Goal: Task Accomplishment & Management: Complete application form

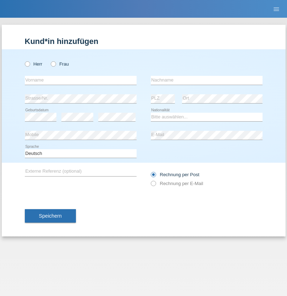
radio input "true"
click at [81, 80] on input "text" at bounding box center [81, 80] width 112 height 9
type input "Ganaj"
click at [206, 80] on input "text" at bounding box center [207, 80] width 112 height 9
type input "Fadil"
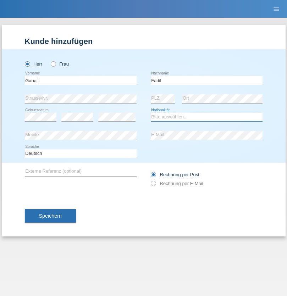
select select "XK"
select select "C"
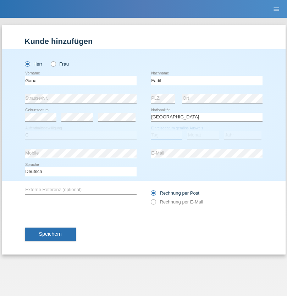
select select "10"
select select "08"
select select "2021"
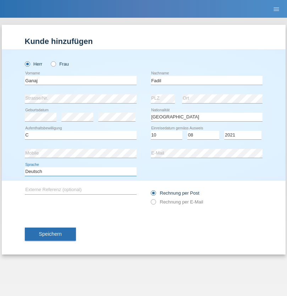
select select "en"
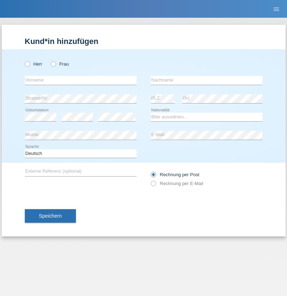
radio input "true"
click at [81, 80] on input "text" at bounding box center [81, 80] width 112 height 9
type input "Ibrahim"
click at [206, 80] on input "text" at bounding box center [207, 80] width 112 height 9
type input "Muja"
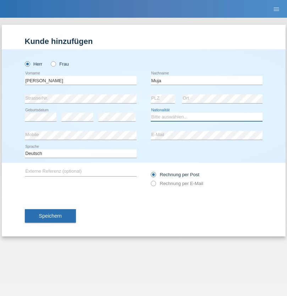
select select "XK"
select select "C"
select select "03"
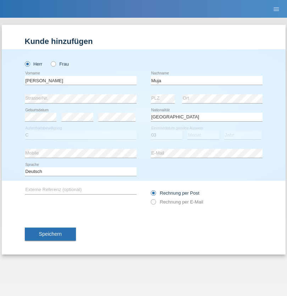
select select "07"
select select "2021"
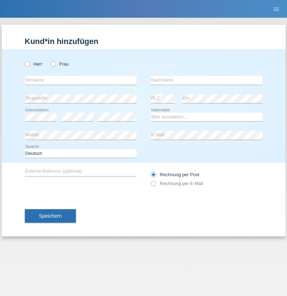
radio input "true"
click at [81, 80] on input "text" at bounding box center [81, 80] width 112 height 9
type input "Thomas"
click at [206, 80] on input "text" at bounding box center [207, 80] width 112 height 9
type input "Berger"
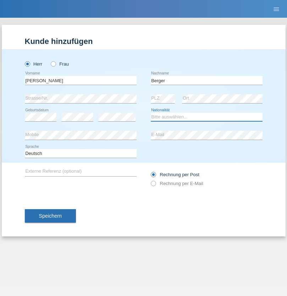
select select "CH"
radio input "true"
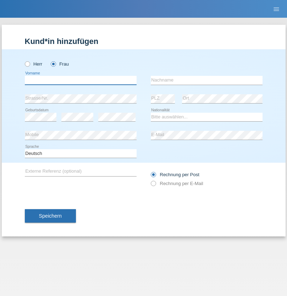
click at [81, 80] on input "text" at bounding box center [81, 80] width 112 height 9
type input "Teixeira da Silva Moço"
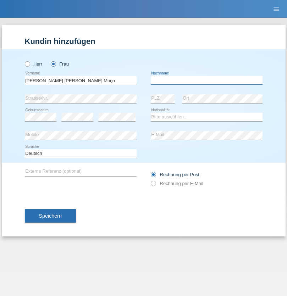
click at [206, 80] on input "text" at bounding box center [207, 80] width 112 height 9
type input "Paula"
select select "PT"
select select "C"
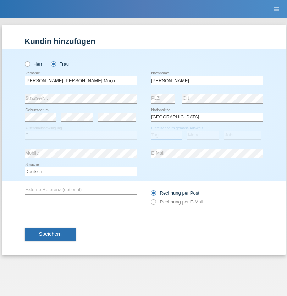
select select "28"
select select "03"
select select "2005"
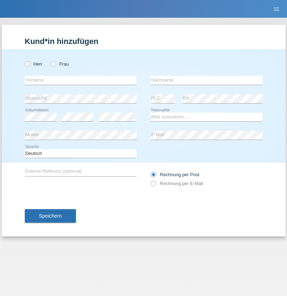
radio input "true"
click at [81, 80] on input "text" at bounding box center [81, 80] width 112 height 9
type input "[PERSON_NAME]"
click at [206, 80] on input "text" at bounding box center [207, 80] width 112 height 9
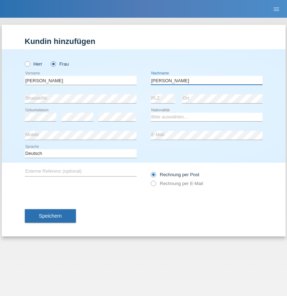
type input "[PERSON_NAME]"
select select "AT"
select select "C"
select select "01"
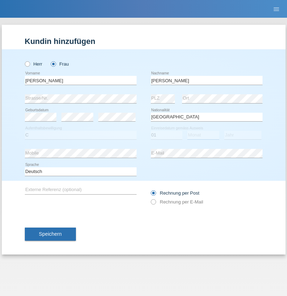
select select "08"
select select "2013"
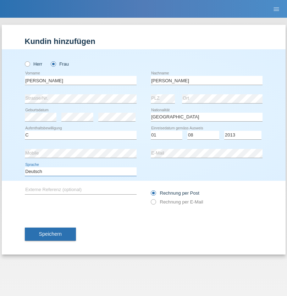
select select "en"
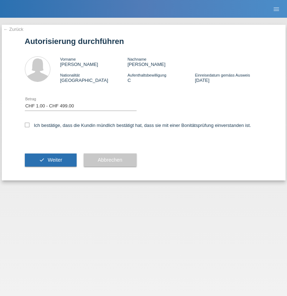
select select "1"
checkbox input "true"
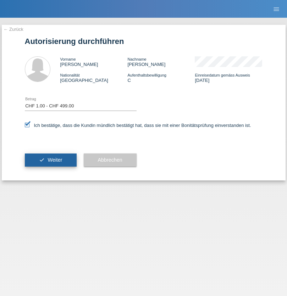
click at [50, 160] on span "Weiter" at bounding box center [55, 160] width 15 height 6
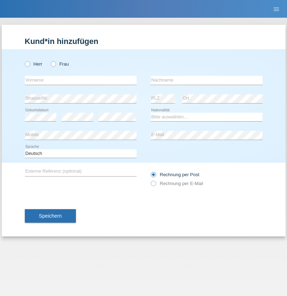
radio input "true"
click at [81, 80] on input "text" at bounding box center [81, 80] width 112 height 9
type input "Teklay"
click at [206, 80] on input "text" at bounding box center [207, 80] width 112 height 9
type input "Fiori"
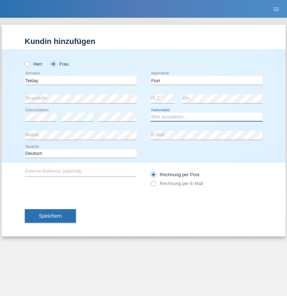
select select "ER"
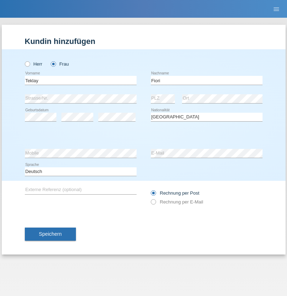
select select "C"
select select "10"
select select "08"
select select "2021"
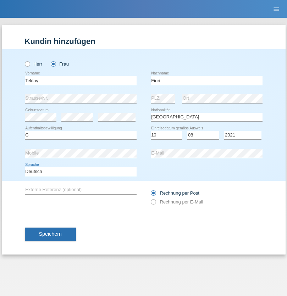
select select "en"
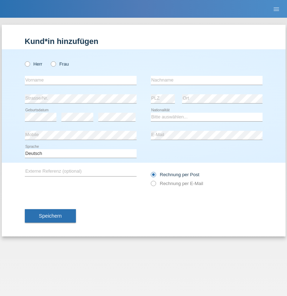
radio input "true"
click at [81, 80] on input "text" at bounding box center [81, 80] width 112 height 9
type input "Sadia"
click at [206, 80] on input "text" at bounding box center [207, 80] width 112 height 9
type input "Nejmaoui"
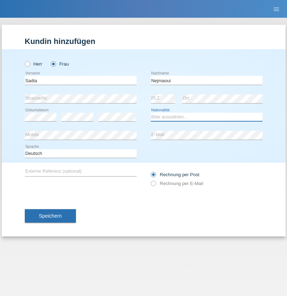
select select "MA"
select select "C"
select select "01"
select select "06"
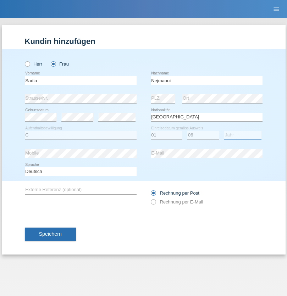
select select "1964"
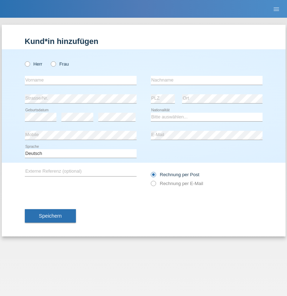
radio input "true"
click at [81, 80] on input "text" at bounding box center [81, 80] width 112 height 9
type input "Carlos"
click at [206, 80] on input "text" at bounding box center [207, 80] width 112 height 9
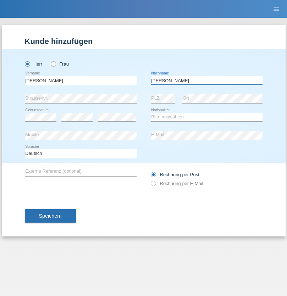
type input "Nobrega"
select select "CH"
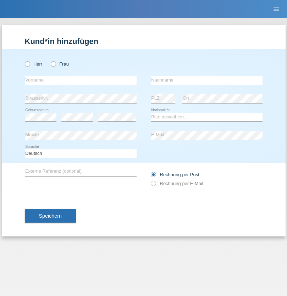
radio input "true"
click at [81, 80] on input "text" at bounding box center [81, 80] width 112 height 9
type input "Thivagaran"
click at [206, 80] on input "text" at bounding box center [207, 80] width 112 height 9
type input "Selvanayagam"
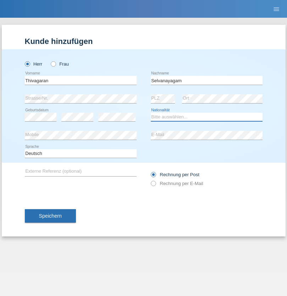
select select "LK"
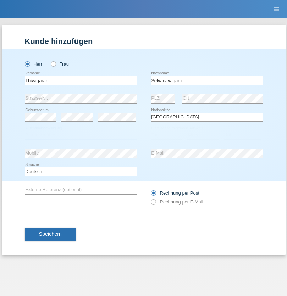
select select "C"
select select "23"
select select "03"
select select "2021"
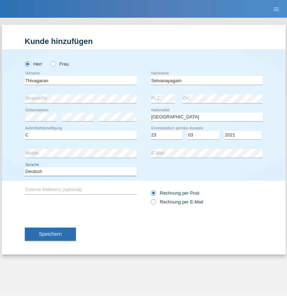
select select "en"
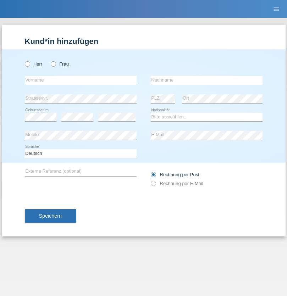
radio input "true"
click at [81, 80] on input "text" at bounding box center [81, 80] width 112 height 9
type input "Monika"
click at [206, 80] on input "text" at bounding box center [207, 80] width 112 height 9
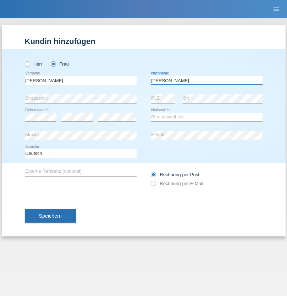
type input "Keller"
select select "CH"
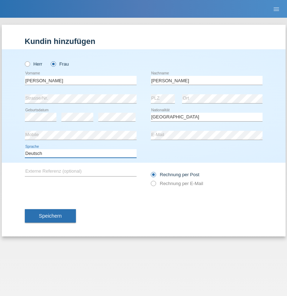
select select "en"
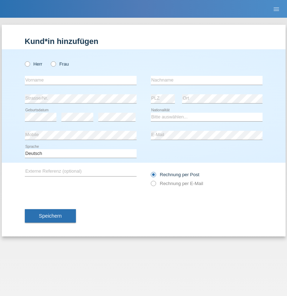
radio input "true"
click at [81, 80] on input "text" at bounding box center [81, 80] width 112 height 9
type input "Tymur"
click at [206, 80] on input "text" at bounding box center [207, 80] width 112 height 9
type input "[PERSON_NAME]"
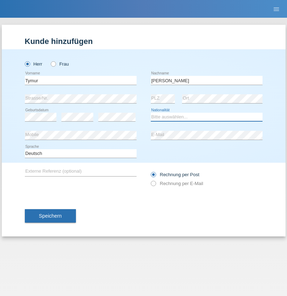
select select "UA"
select select "C"
select select "20"
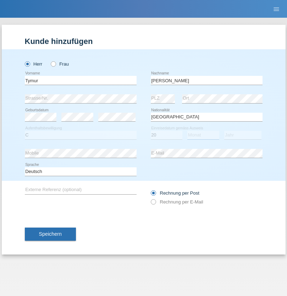
select select "08"
select select "2021"
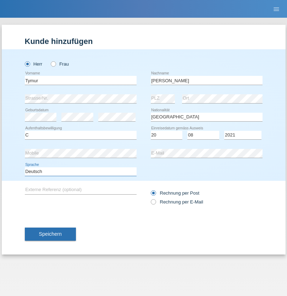
select select "en"
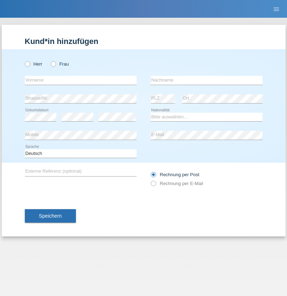
radio input "true"
click at [81, 80] on input "text" at bounding box center [81, 80] width 112 height 9
type input "Tymur"
click at [206, 80] on input "text" at bounding box center [207, 80] width 112 height 9
type input "Hunderchuj"
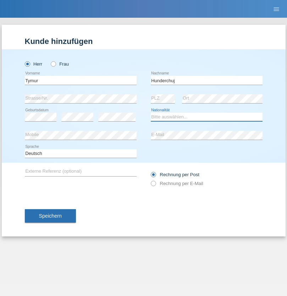
select select "UA"
select select "C"
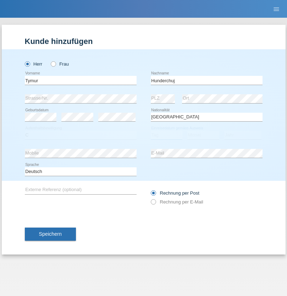
select select "20"
select select "08"
select select "2021"
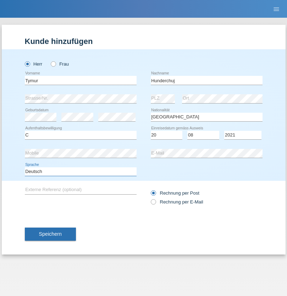
select select "en"
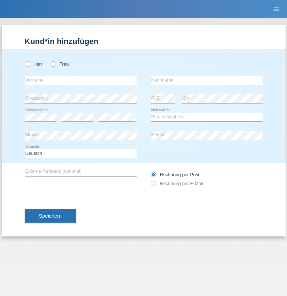
radio input "true"
click at [81, 80] on input "text" at bounding box center [81, 80] width 112 height 9
type input "Dominik"
click at [206, 80] on input "text" at bounding box center [207, 80] width 112 height 9
type input "Tropp"
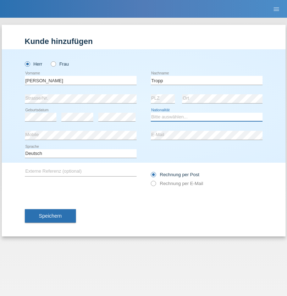
select select "SK"
select select "C"
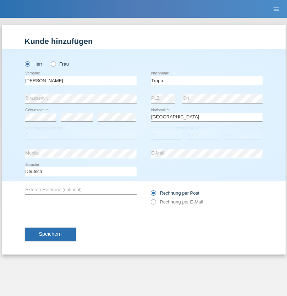
select select "10"
select select "08"
select select "2021"
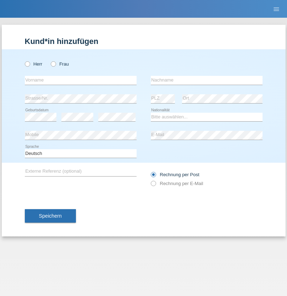
radio input "true"
click at [81, 80] on input "text" at bounding box center [81, 80] width 112 height 9
type input "[PERSON_NAME]"
click at [206, 80] on input "text" at bounding box center [207, 80] width 112 height 9
type input "Ringle"
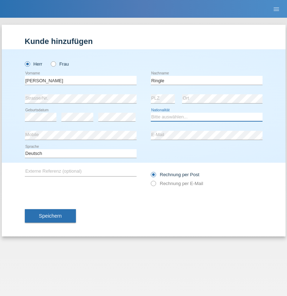
select select "DE"
select select "C"
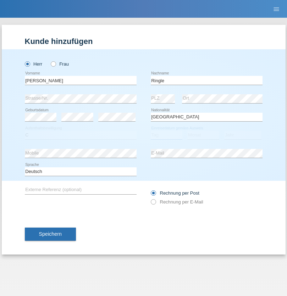
select select "06"
select select "01"
select select "2021"
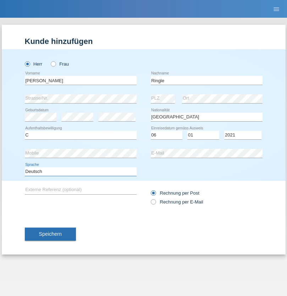
select select "en"
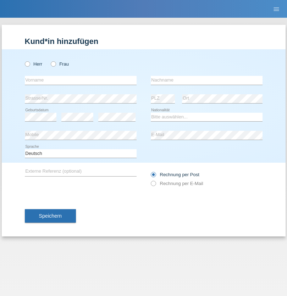
radio input "true"
click at [81, 80] on input "text" at bounding box center [81, 80] width 112 height 9
type input "Junior"
click at [206, 80] on input "text" at bounding box center [207, 80] width 112 height 9
type input "Mauricio"
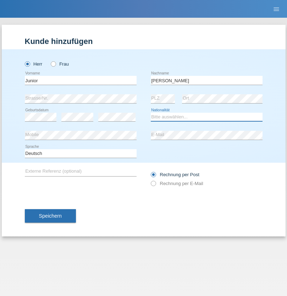
select select "CH"
radio input "true"
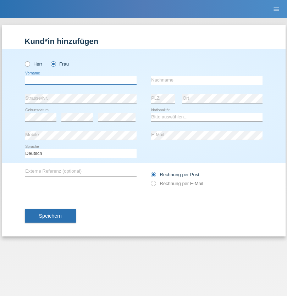
click at [81, 80] on input "text" at bounding box center [81, 80] width 112 height 9
type input "[PERSON_NAME] [PERSON_NAME]"
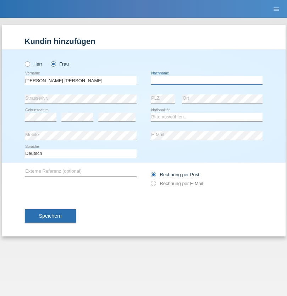
click at [206, 80] on input "text" at bounding box center [207, 80] width 112 height 9
type input "Knusel Campillo"
select select "CH"
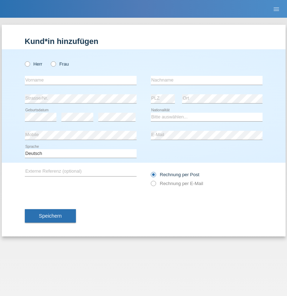
radio input "true"
click at [81, 80] on input "text" at bounding box center [81, 80] width 112 height 9
type input "Beqiri"
click at [206, 80] on input "text" at bounding box center [207, 80] width 112 height 9
type input "Shpresa"
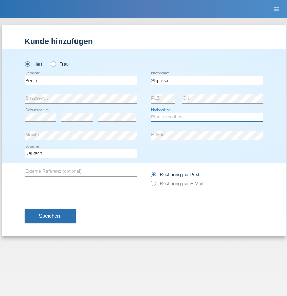
select select "XK"
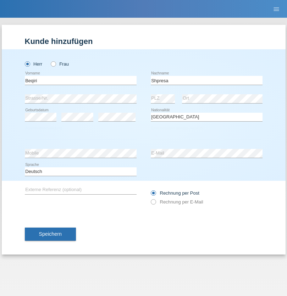
select select "C"
select select "08"
select select "02"
select select "1979"
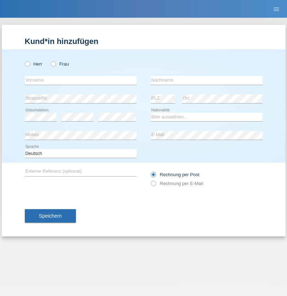
radio input "true"
click at [81, 80] on input "text" at bounding box center [81, 80] width 112 height 9
type input "[PERSON_NAME]"
click at [206, 80] on input "text" at bounding box center [207, 80] width 112 height 9
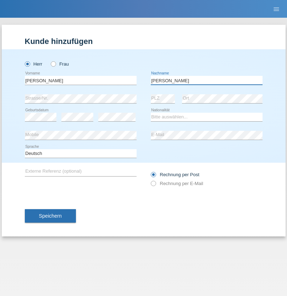
type input "[PERSON_NAME]"
select select "CH"
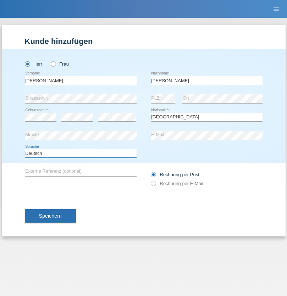
select select "en"
